Goal: Information Seeking & Learning: Learn about a topic

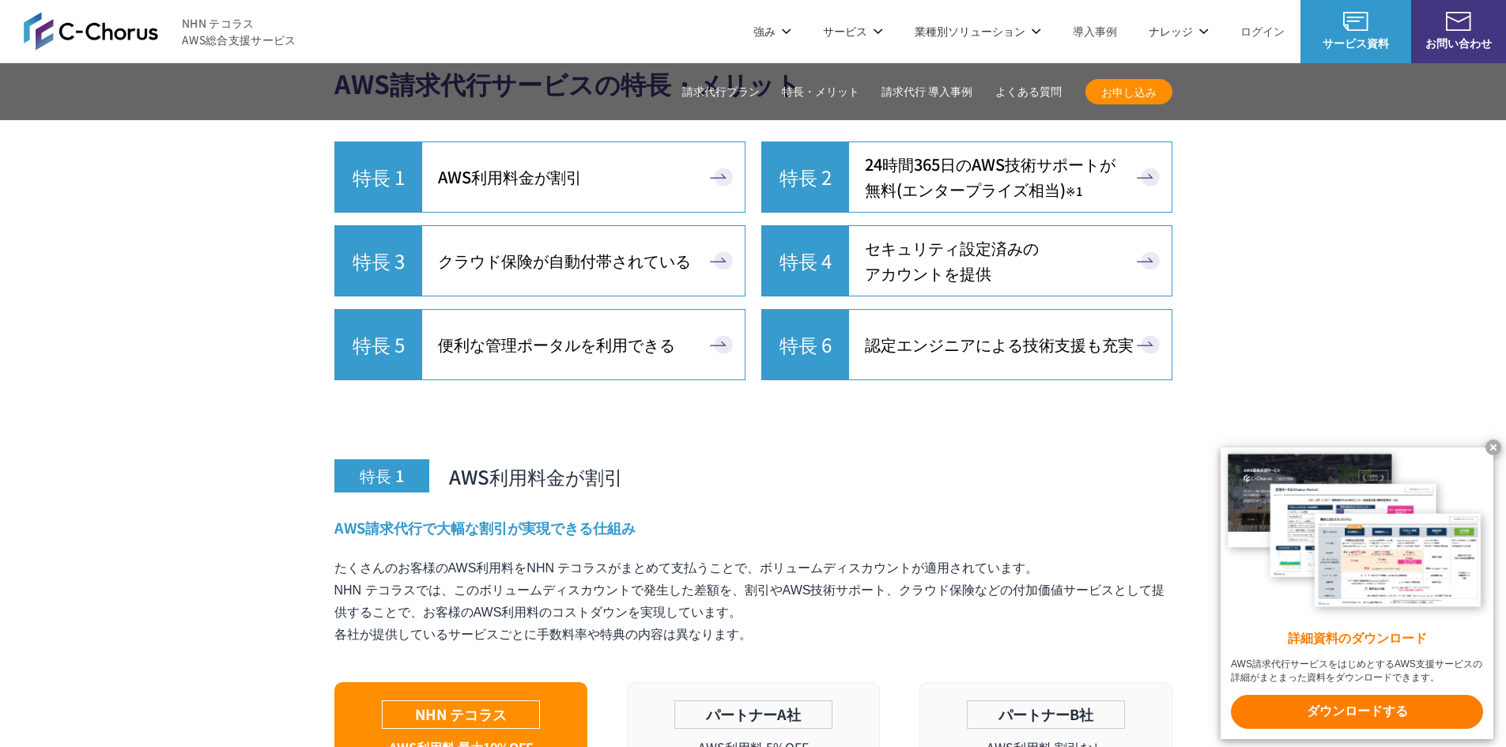
scroll to position [4351, 0]
click at [977, 247] on span "セキュリティ設定済みの アカウントを提供" at bounding box center [952, 261] width 174 height 51
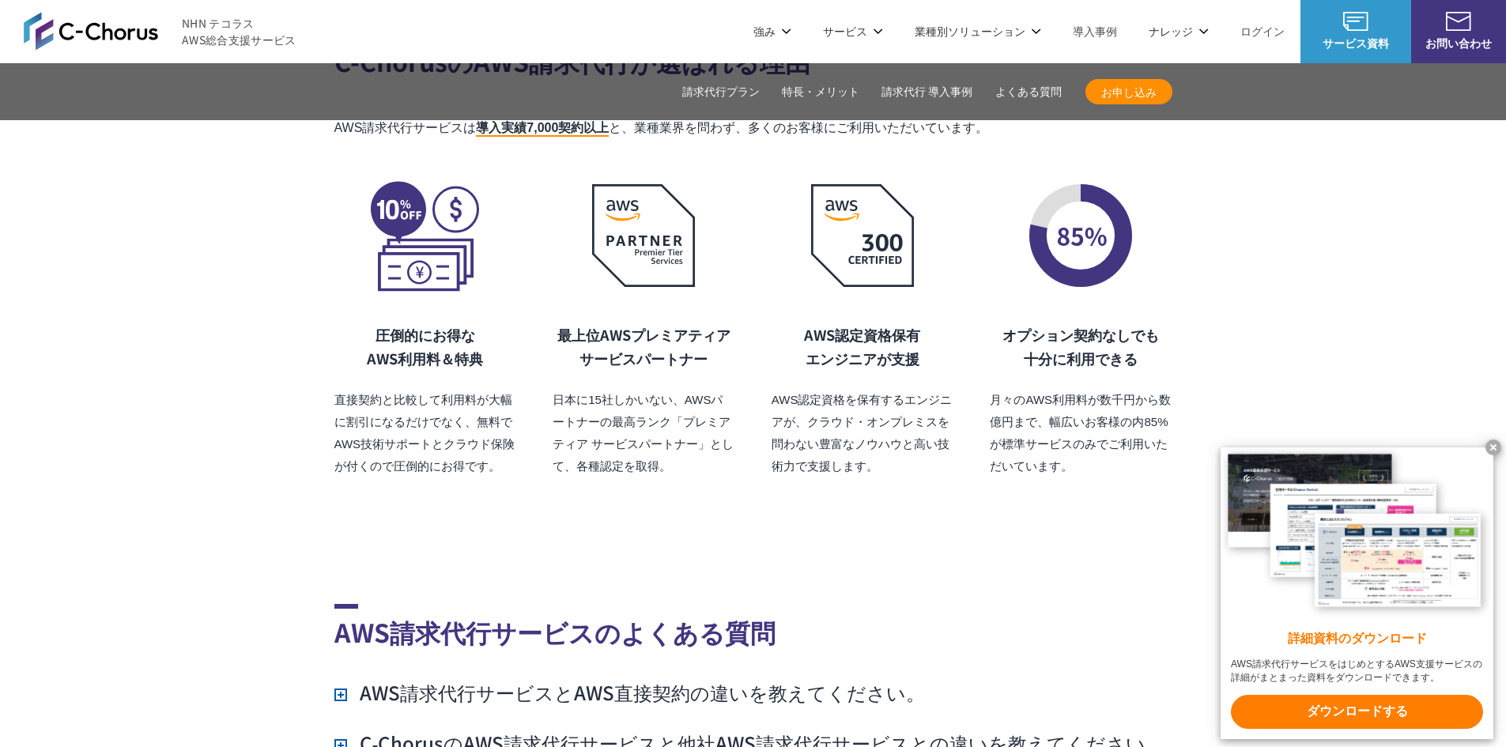
scroll to position [11130, 0]
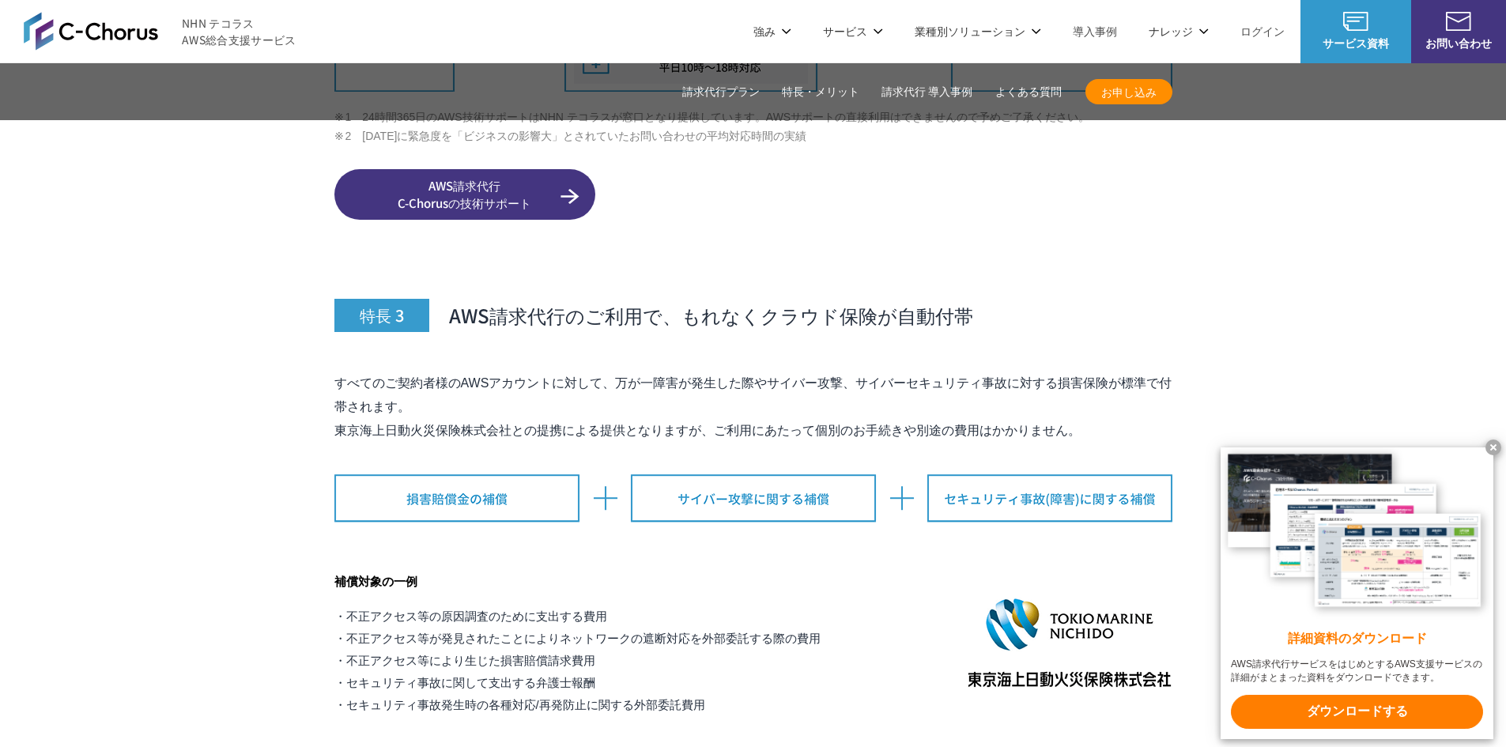
click at [697, 94] on link "請求代行プラン" at bounding box center [720, 92] width 77 height 17
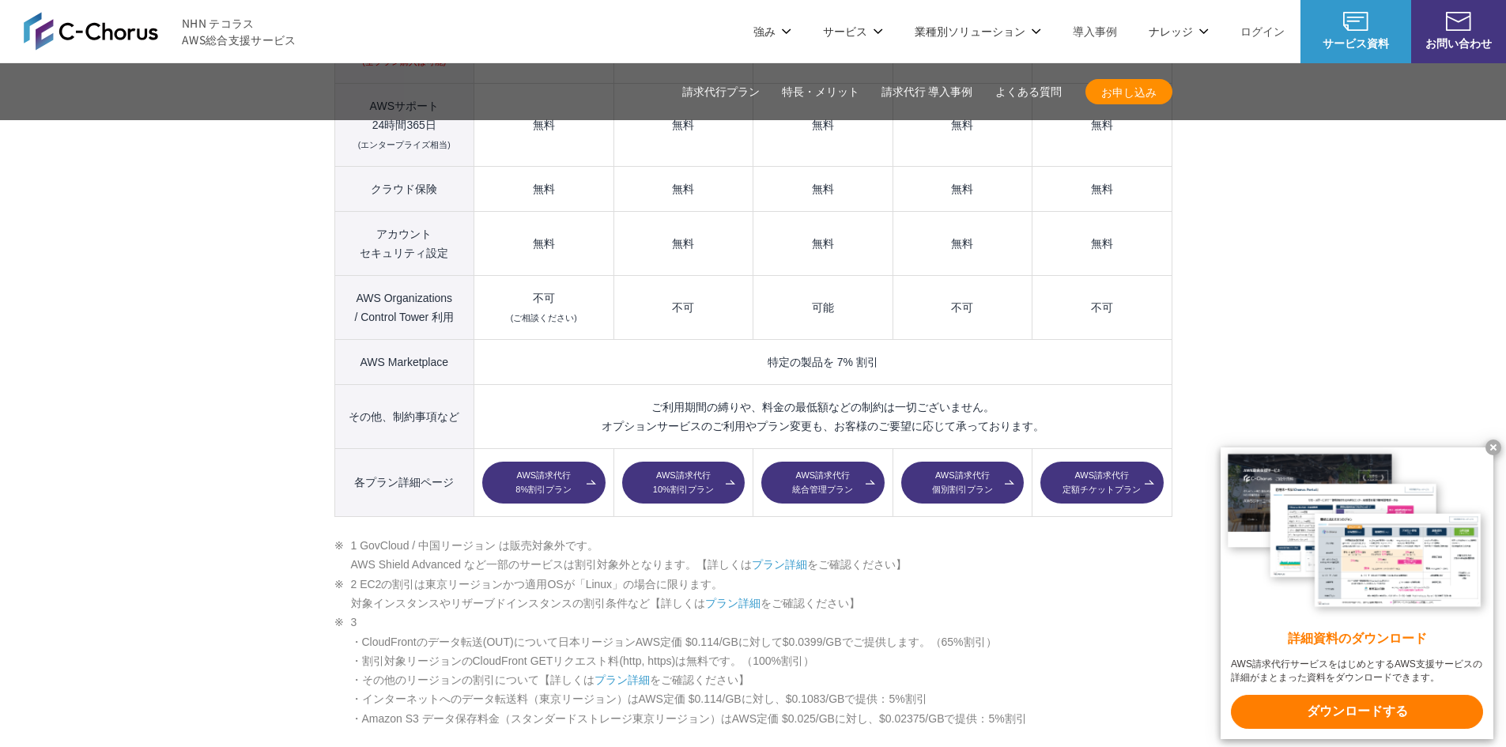
scroll to position [1557, 0]
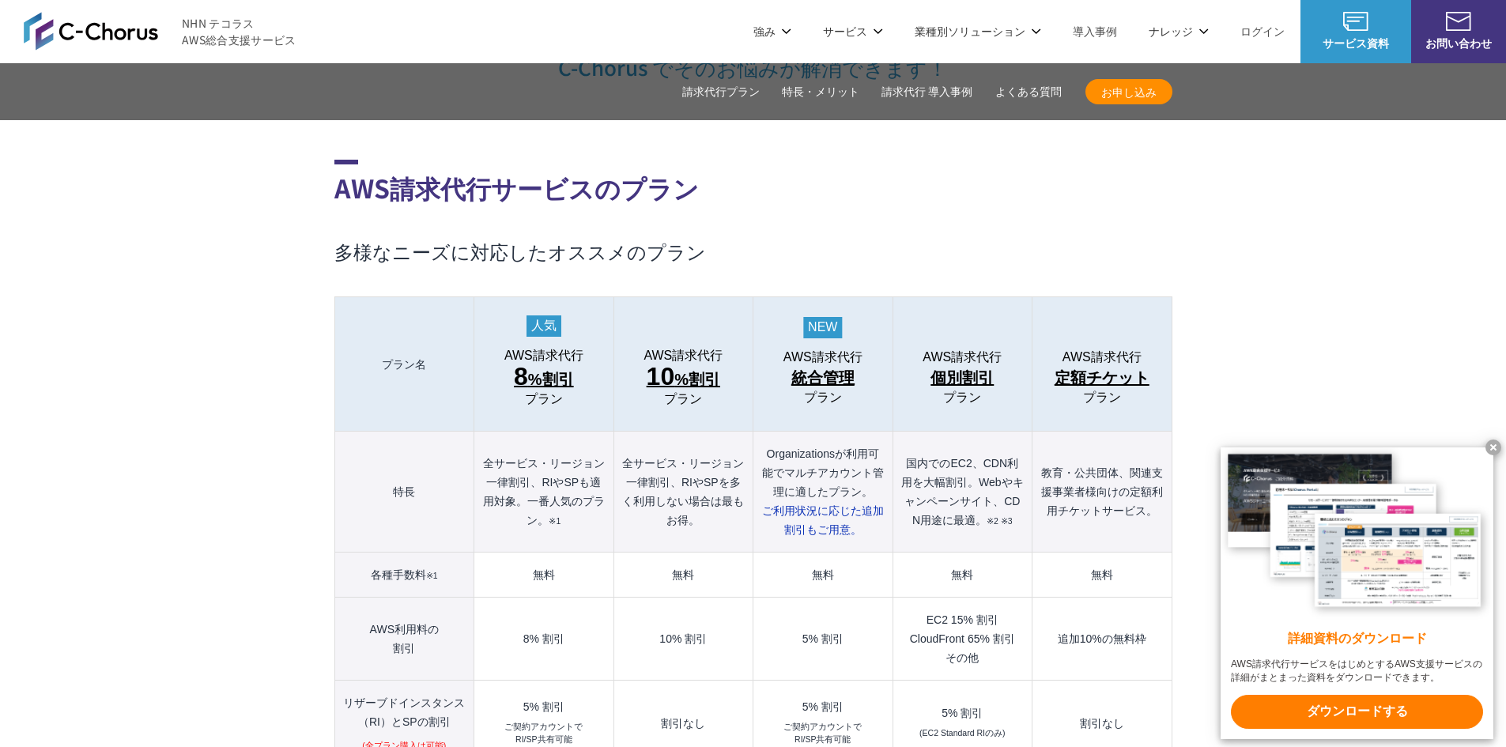
click at [828, 92] on link "特長・メリット" at bounding box center [820, 92] width 77 height 17
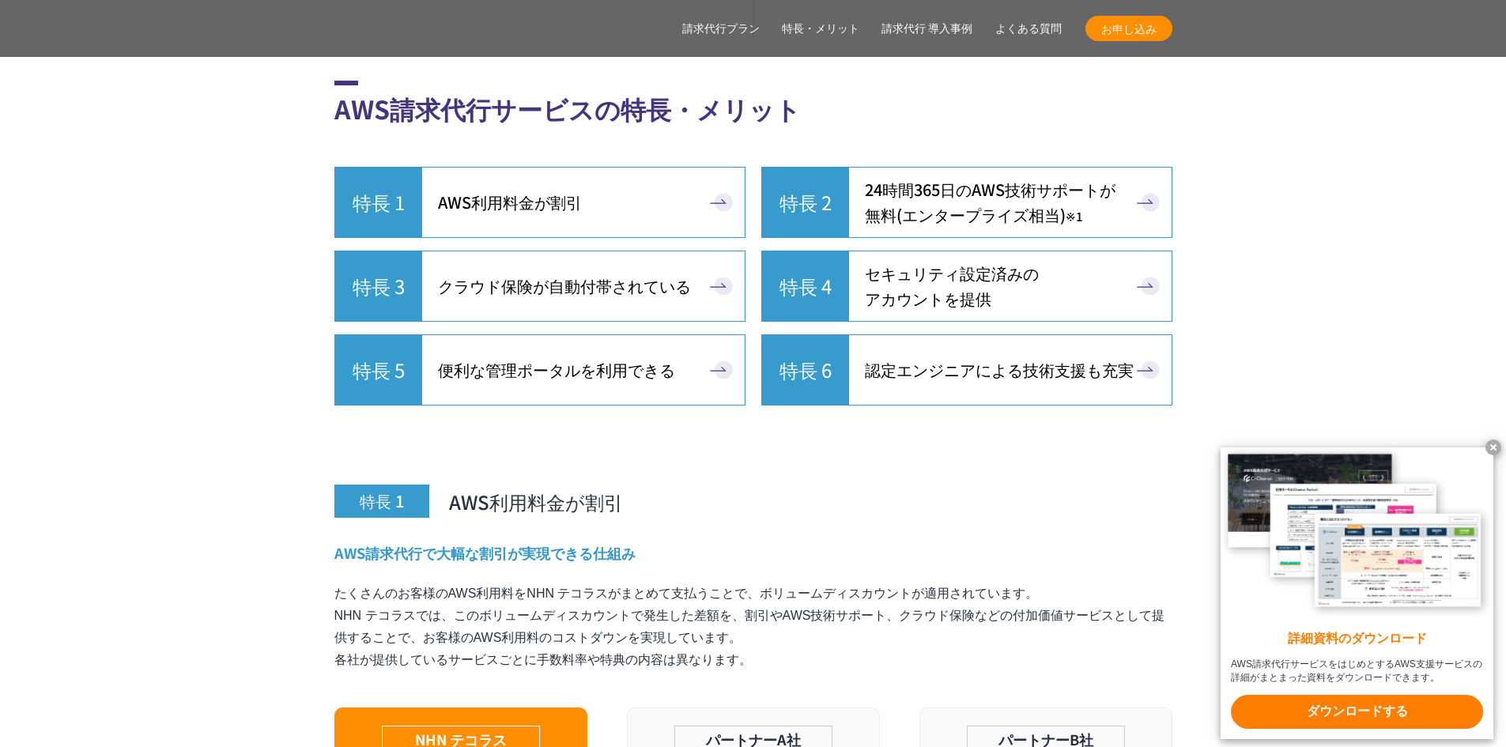
click at [916, 28] on link "請求代行 導入事例" at bounding box center [927, 29] width 92 height 17
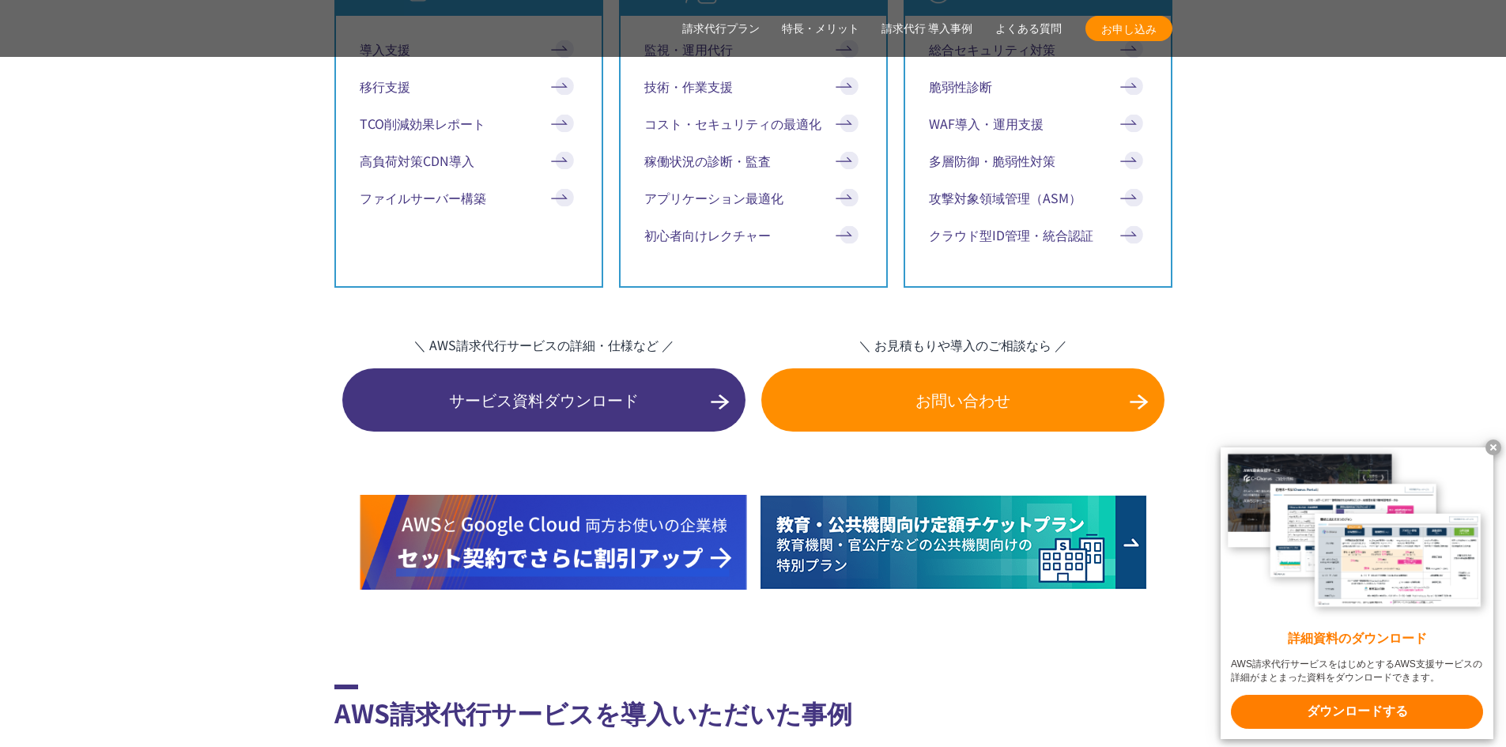
scroll to position [9300, 0]
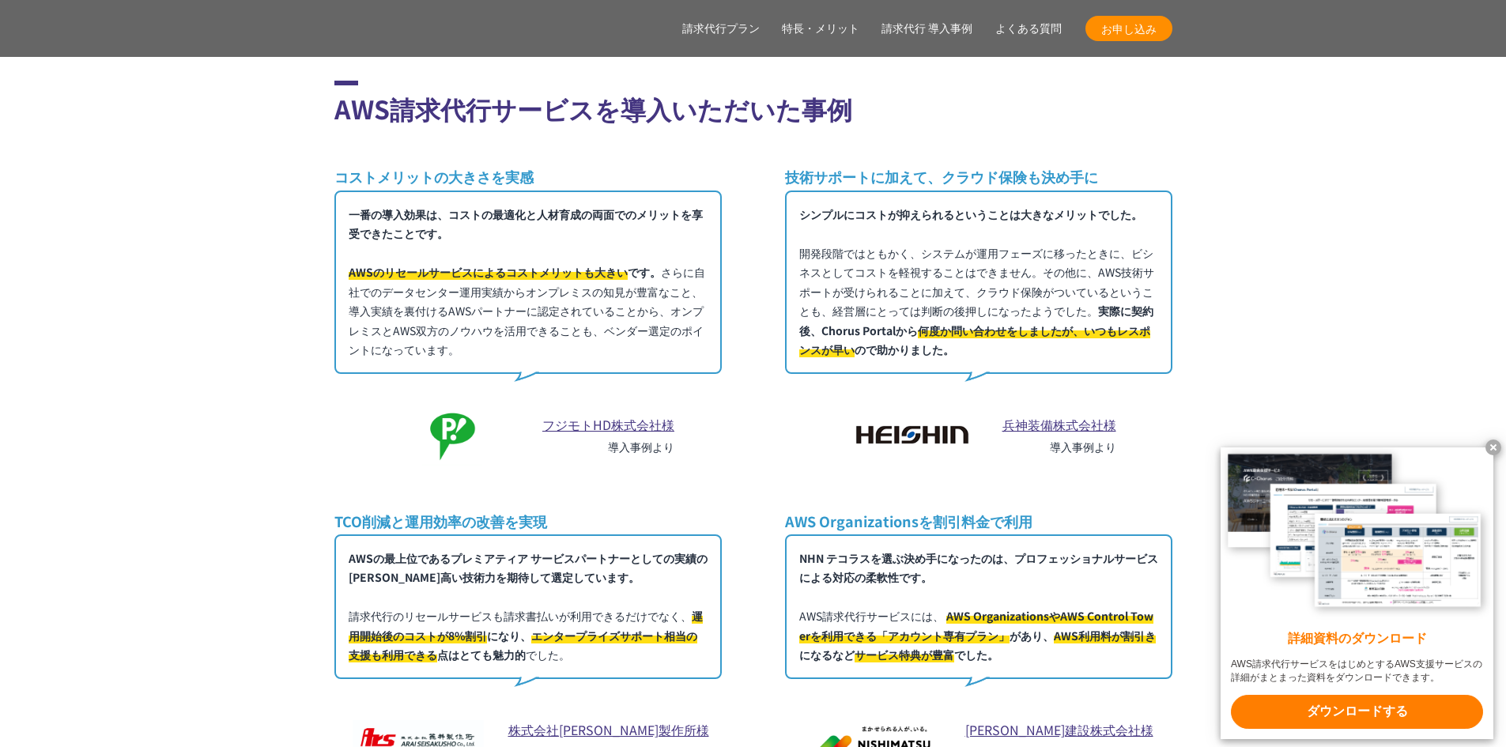
click at [1010, 40] on section "AWS請求代行サービスを導入いただいた事例 コストメリットの大きさを実感 一番の導入効果は、コストの最適化と人材育成の両面でのメリットを享受できたことです。 …" at bounding box center [753, 445] width 838 height 825
click at [1001, 33] on section "AWS請求代行サービスを導入いただいた事例 コストメリットの大きさを実感 一番の導入効果は、コストの最適化と人材育成の両面でのメリットを享受できたことです。 …" at bounding box center [753, 445] width 838 height 825
click at [1001, 21] on link "よくある質問" at bounding box center [1028, 29] width 66 height 17
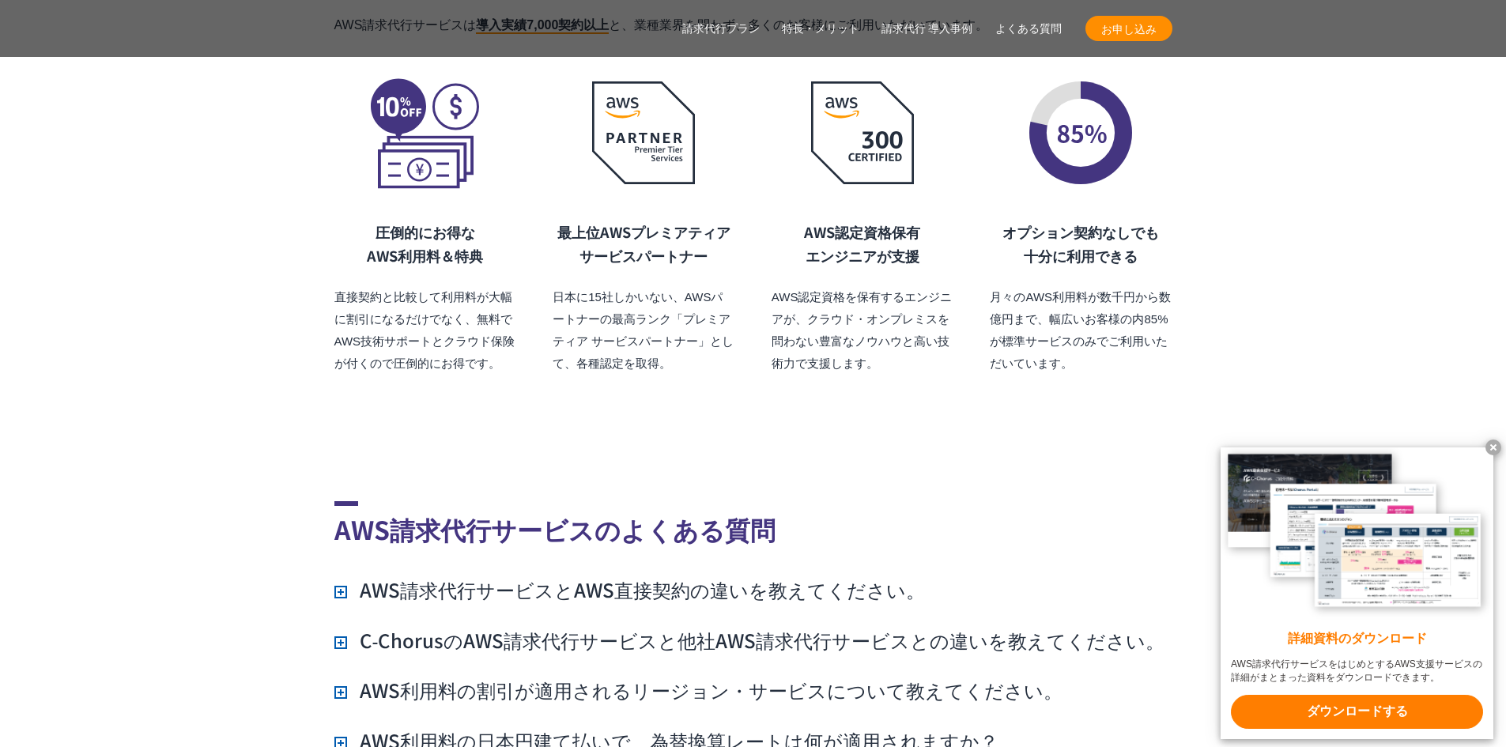
scroll to position [11577, 0]
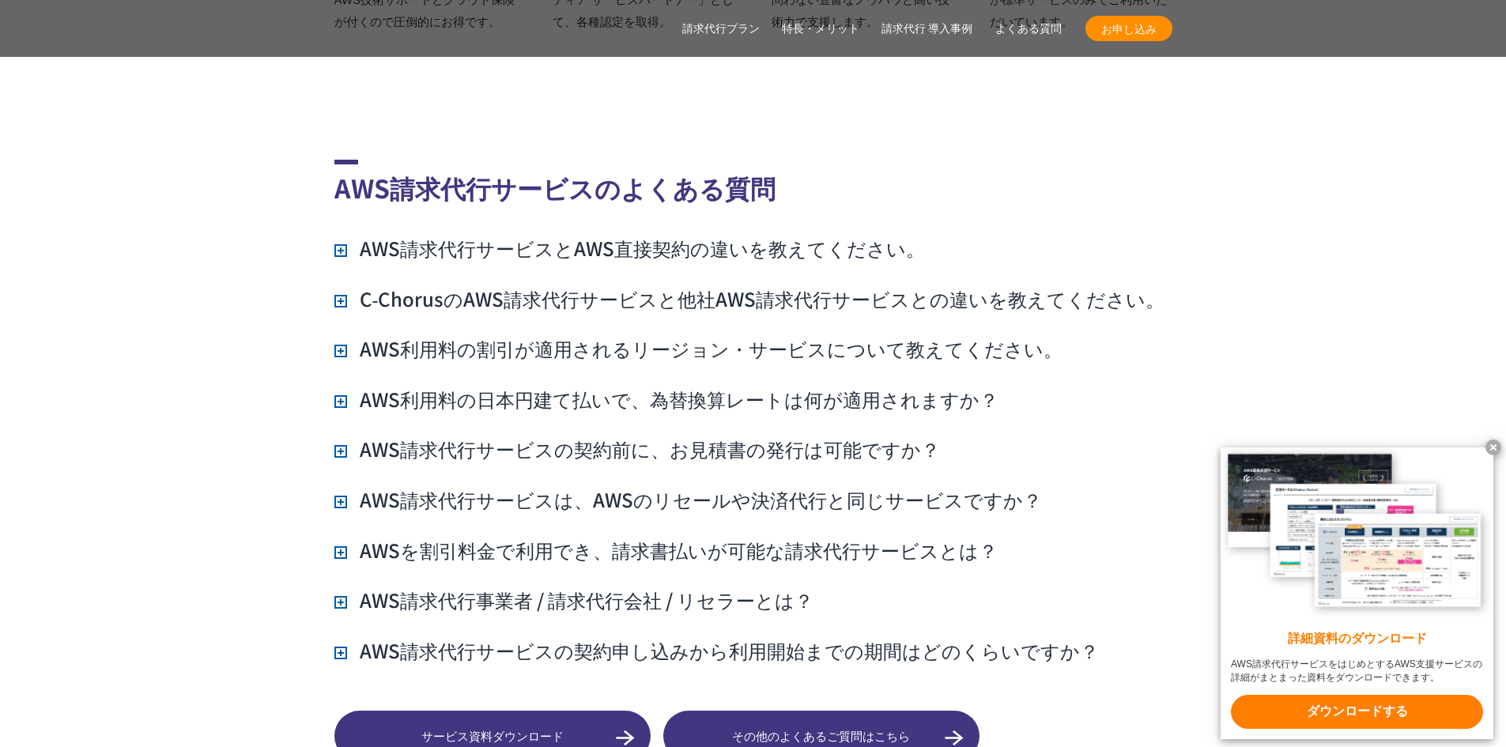
click at [666, 235] on h3 "AWS請求代行サービスとAWS直接契約の違いを教えてください。" at bounding box center [629, 248] width 590 height 27
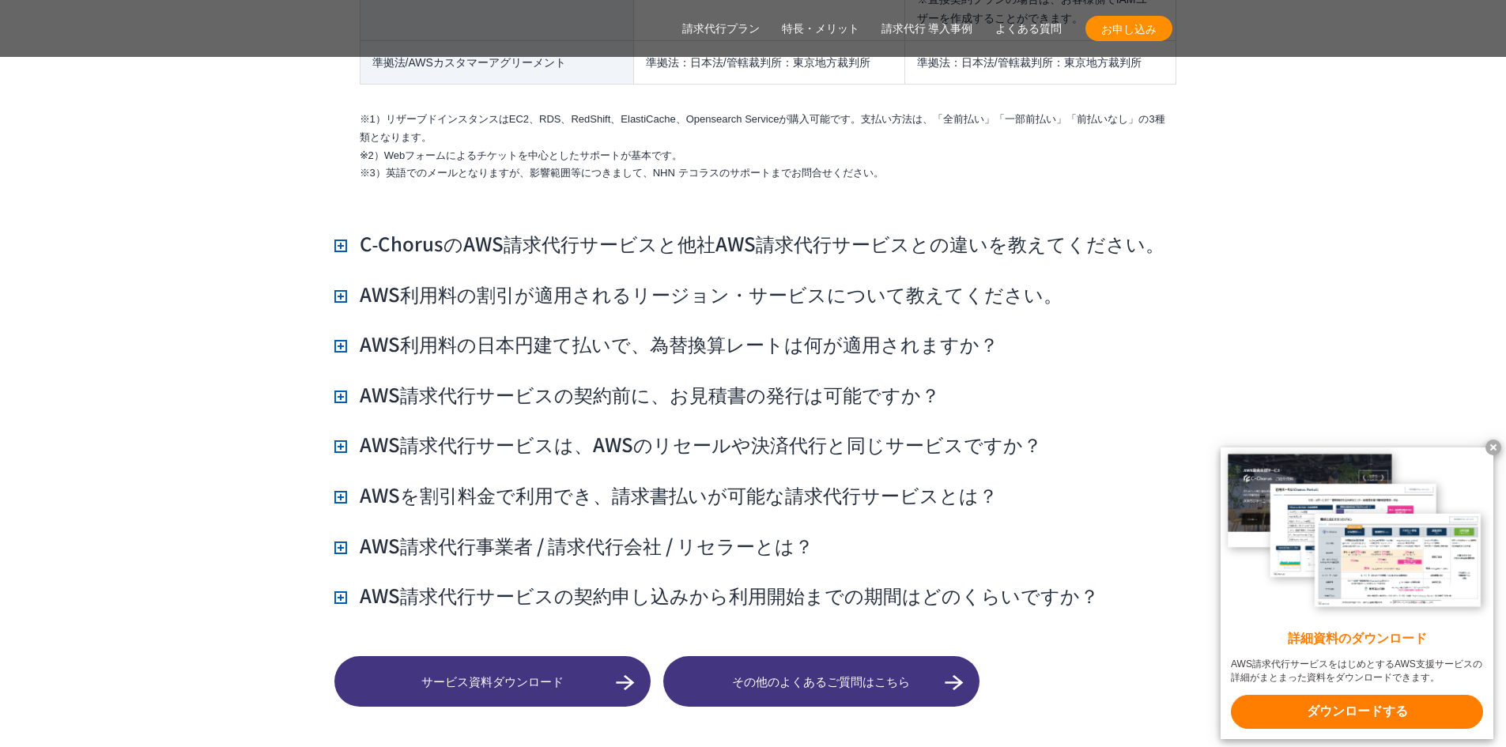
scroll to position [14019, 0]
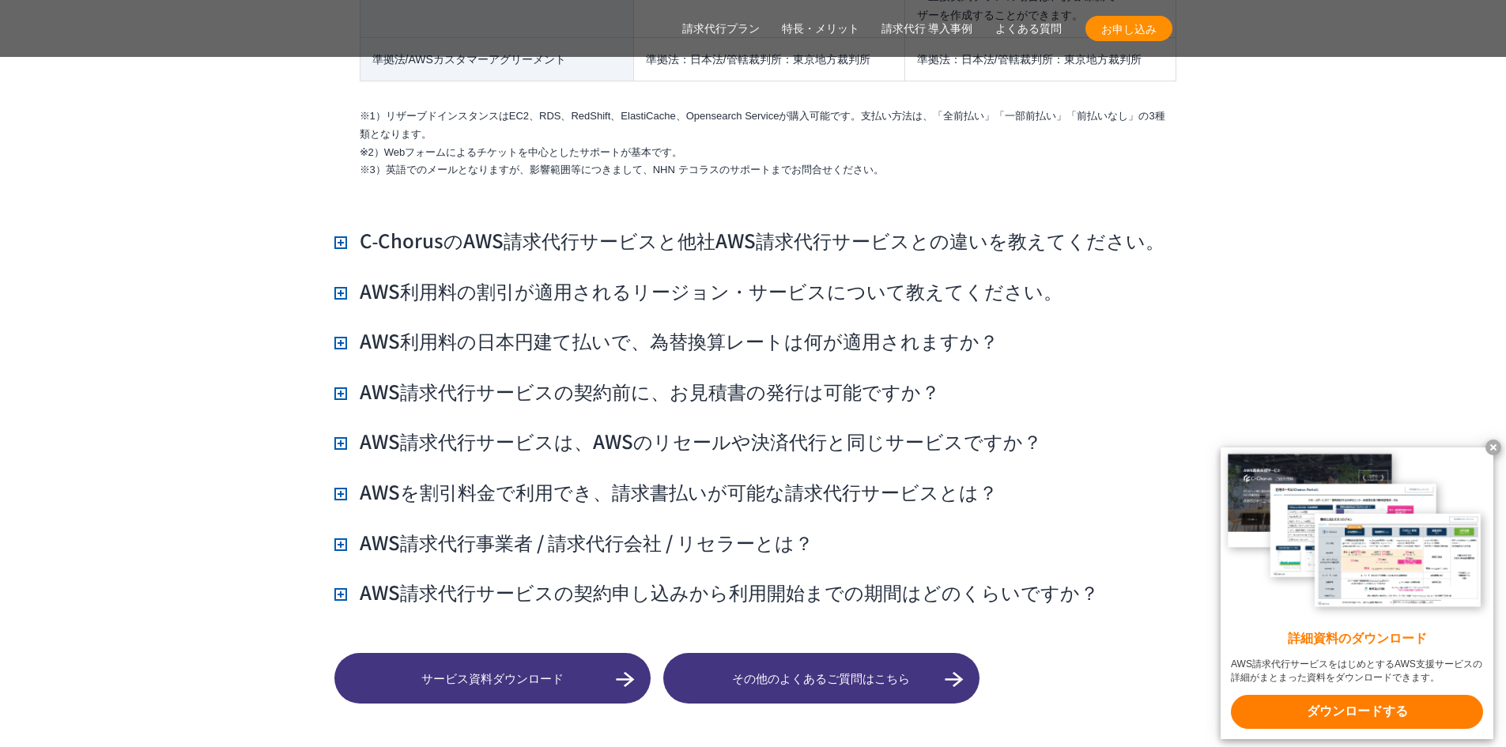
click at [609, 428] on h3 "AWS請求代行サービスは、AWSのリセールや決済代行と同じサービスですか？" at bounding box center [687, 441] width 707 height 27
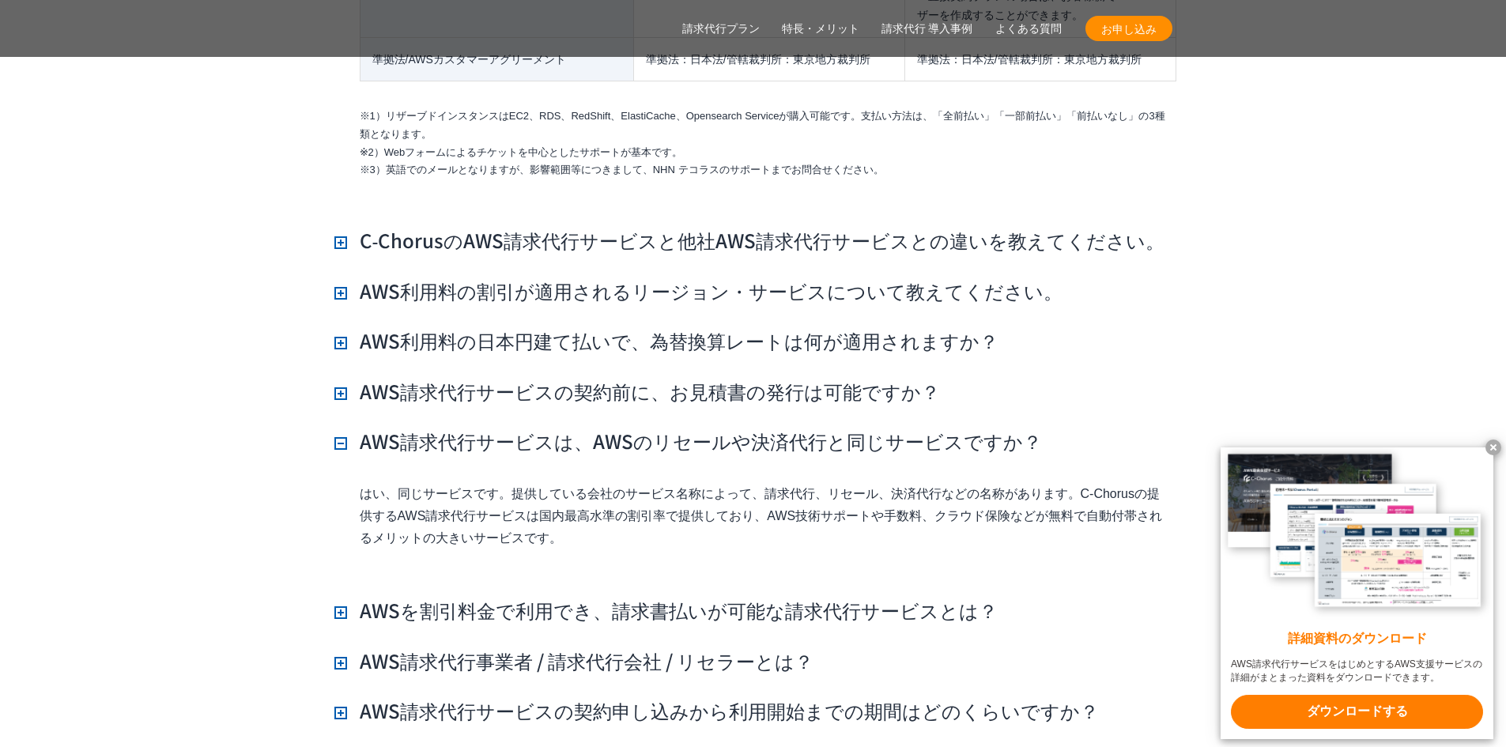
click at [609, 428] on h3 "AWS請求代行サービスは、AWSのリセールや決済代行と同じサービスですか？" at bounding box center [687, 441] width 707 height 27
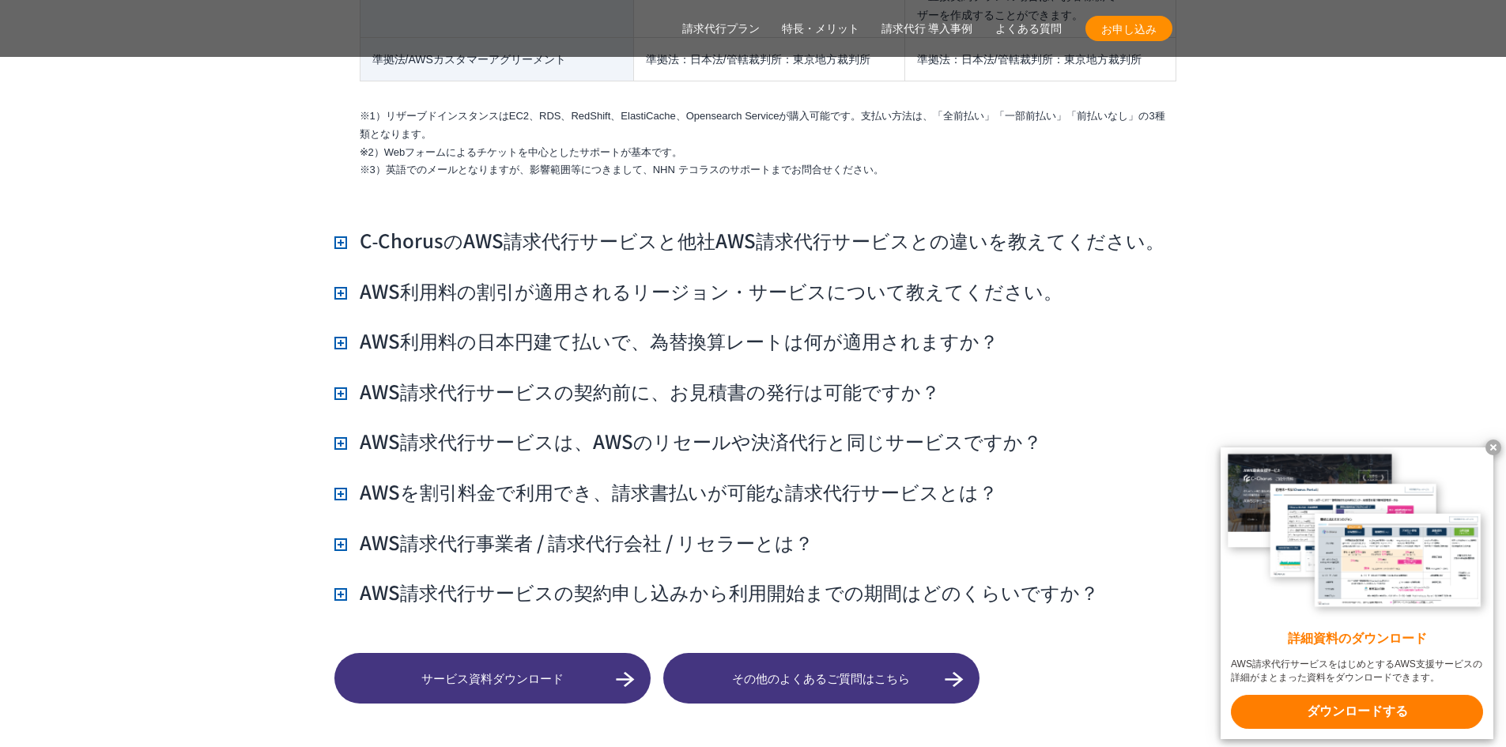
click at [594, 478] on h3 "AWSを割引料金で利用でき、請求書払いが可能な請求代行サービスとは？" at bounding box center [665, 491] width 663 height 27
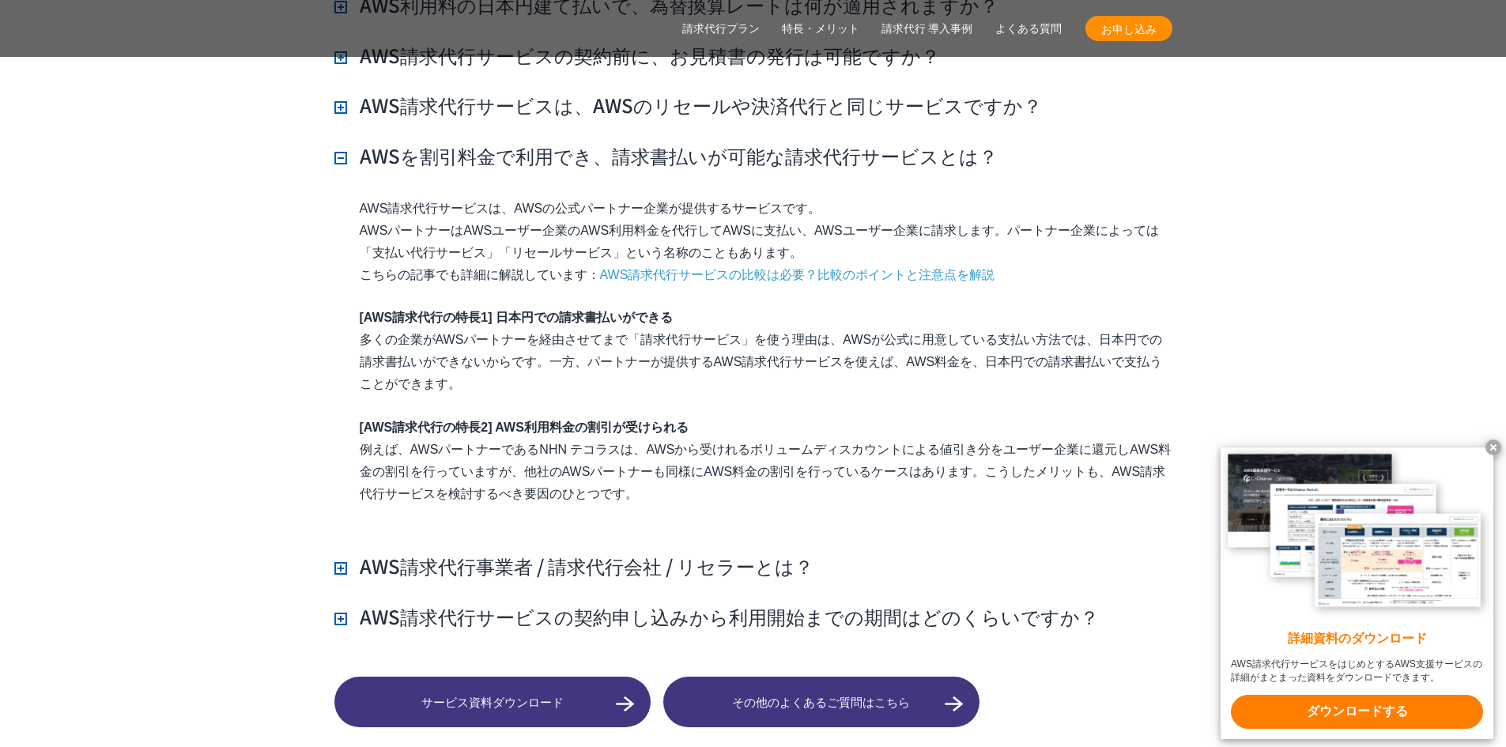
scroll to position [14382, 0]
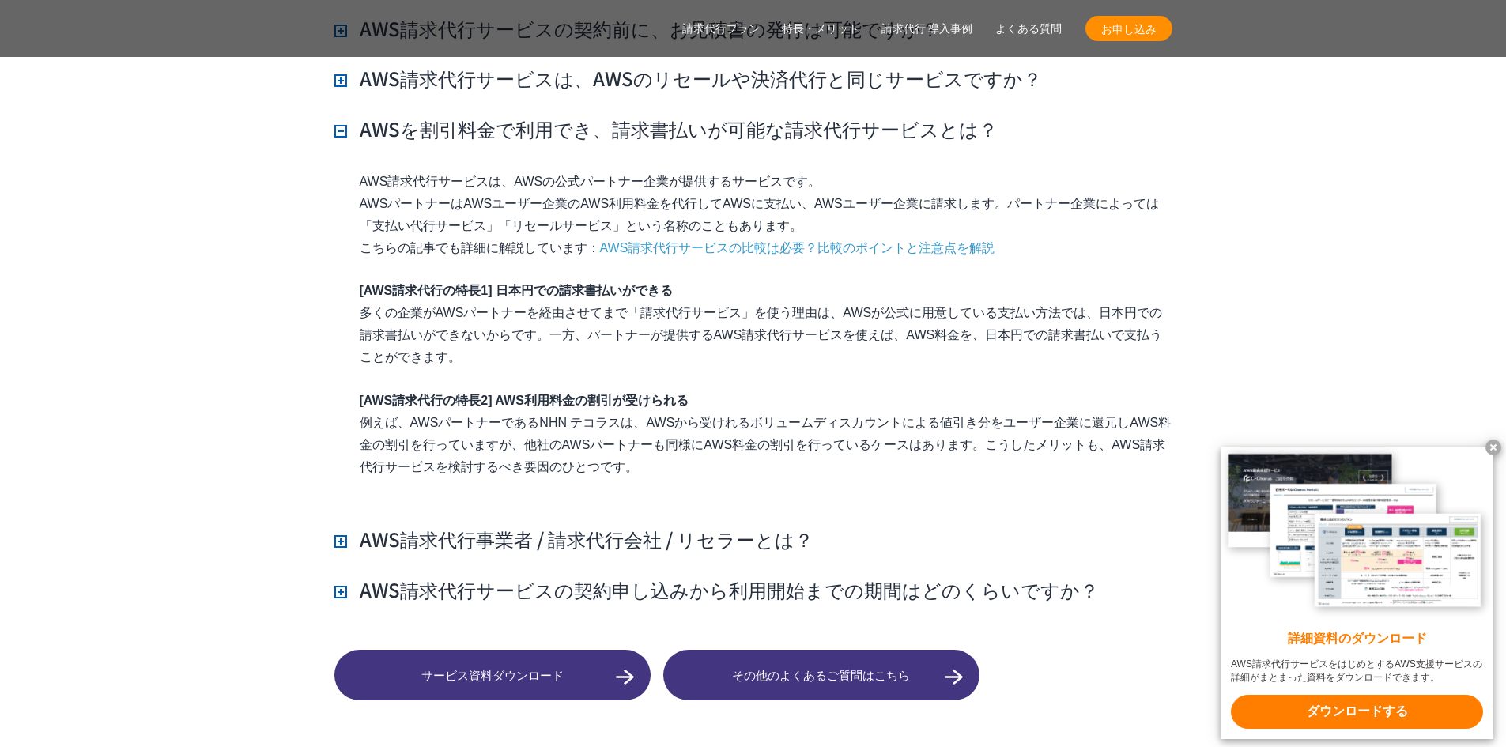
click at [729, 576] on h3 "AWS請求代行サービスの契約申し込みから利用開始までの期間はどのくらいですか？" at bounding box center [716, 589] width 764 height 27
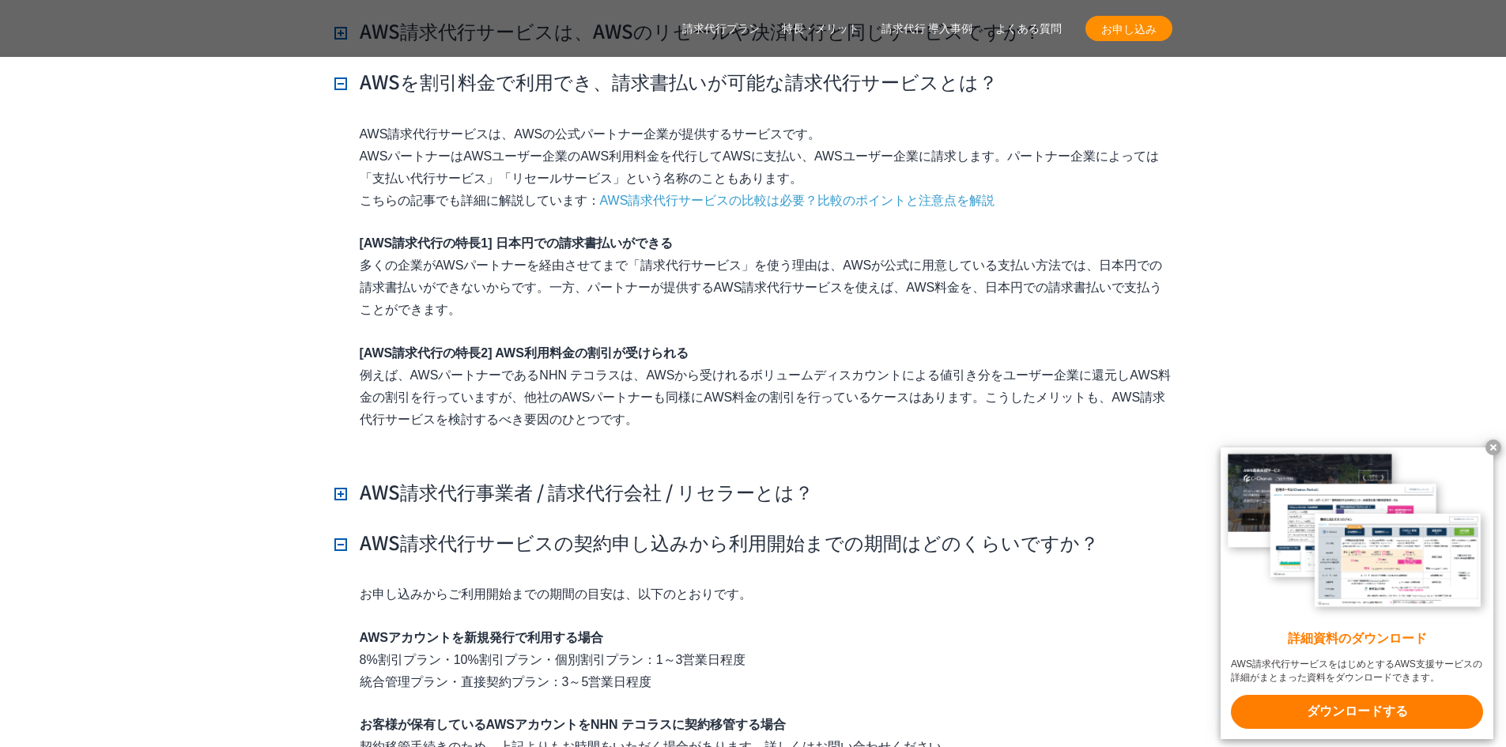
scroll to position [14592, 0]
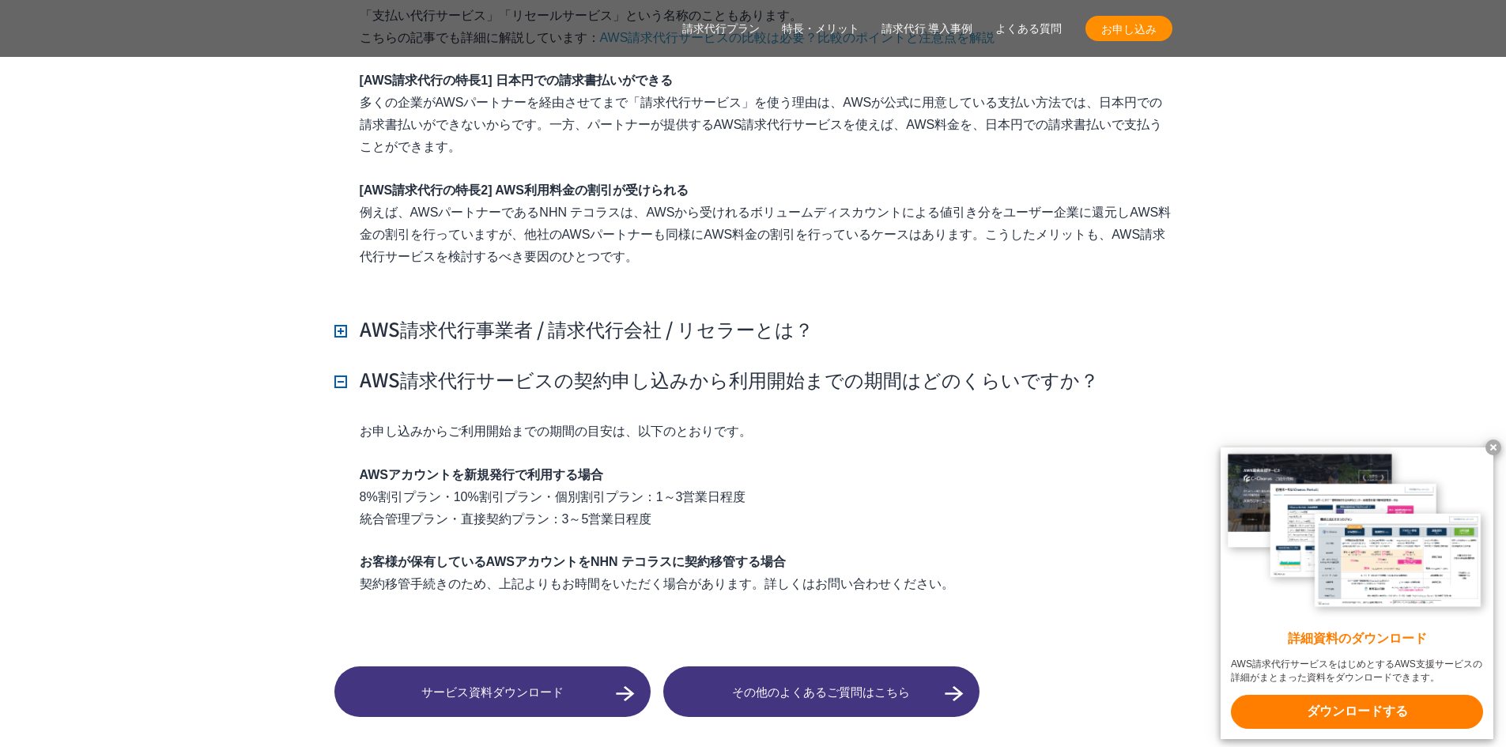
click at [793, 666] on link "その他のよくあるご質問はこちら" at bounding box center [821, 691] width 316 height 51
click at [567, 315] on h3 "AWS請求代行事業者 / 請求代行会社 / リセラーとは？" at bounding box center [573, 328] width 479 height 27
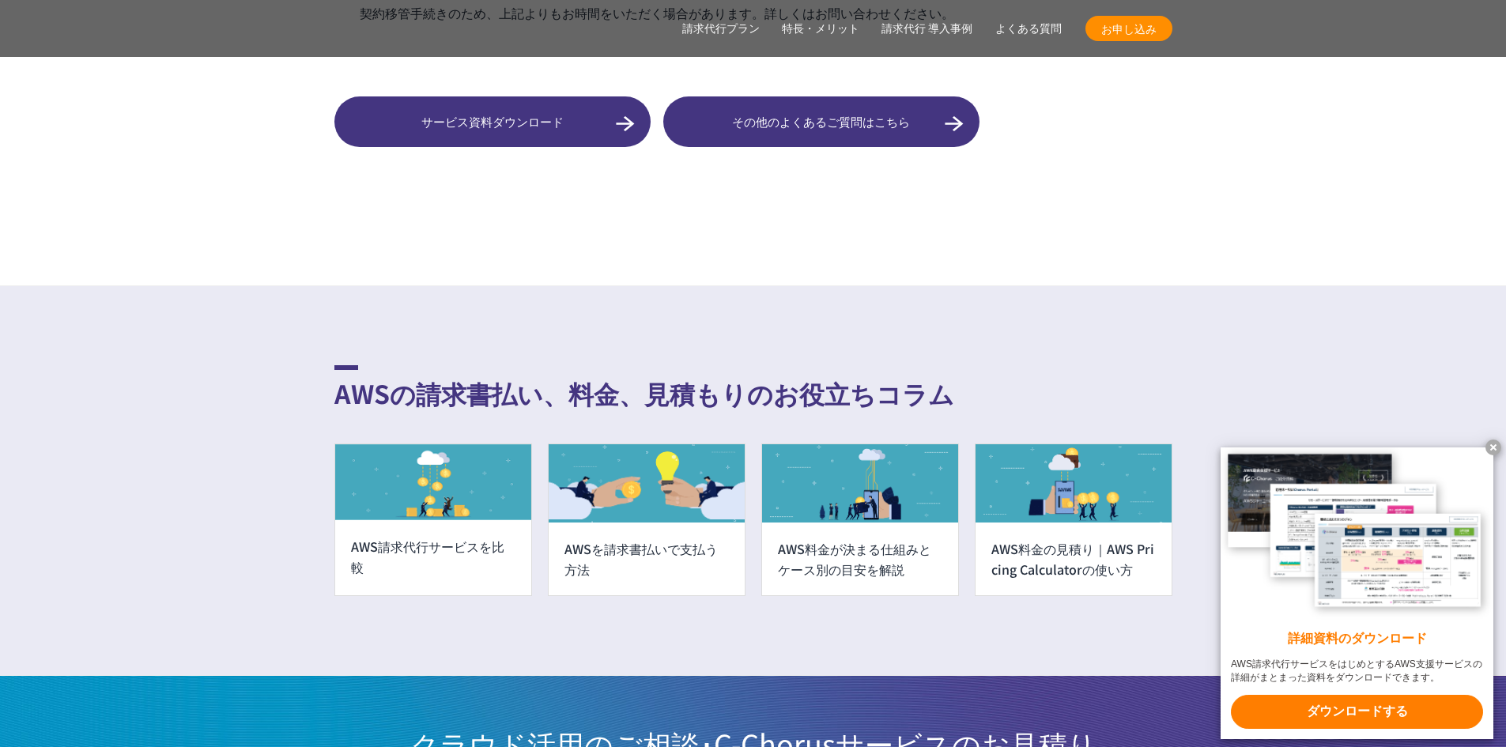
scroll to position [15373, 0]
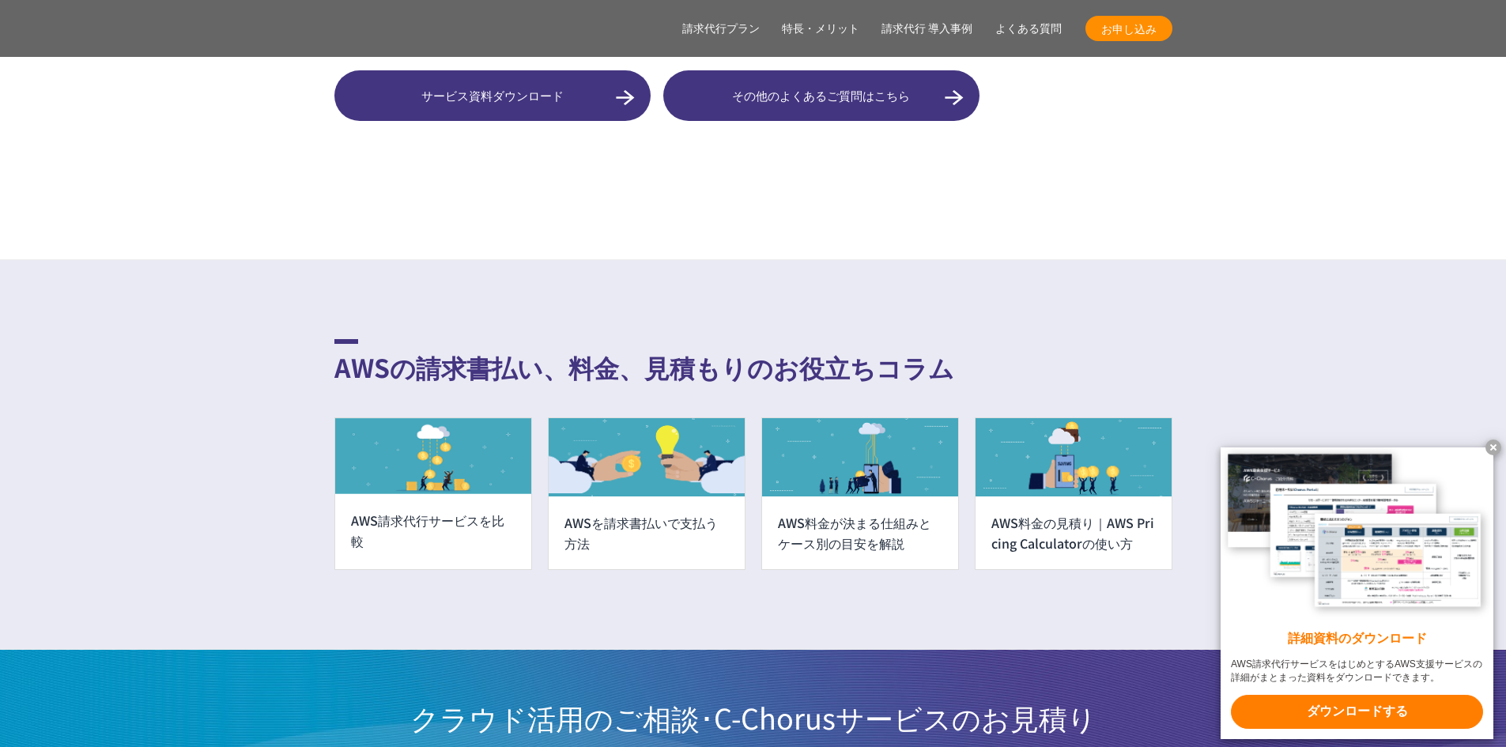
click at [1394, 594] on x-t at bounding box center [1356, 533] width 273 height 172
